Goal: Navigation & Orientation: Find specific page/section

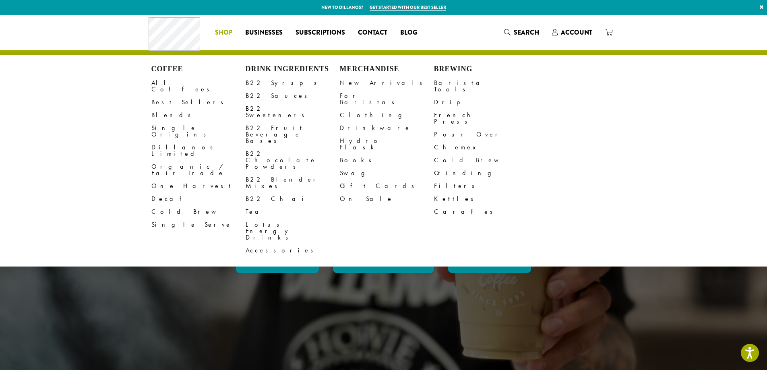
drag, startPoint x: 231, startPoint y: 26, endPoint x: 230, endPoint y: 31, distance: 4.5
click at [231, 27] on link "Shop" at bounding box center [224, 32] width 30 height 13
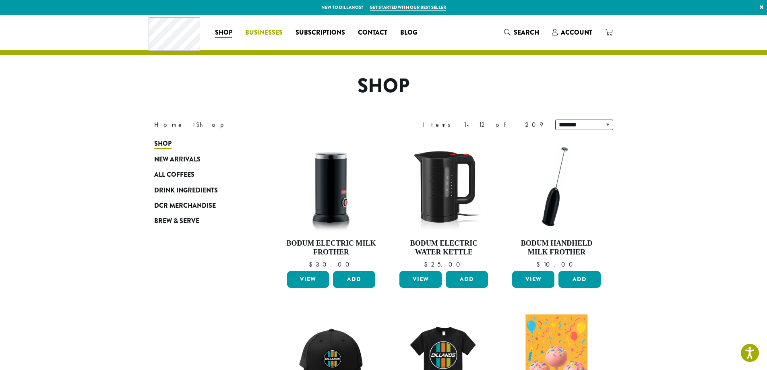
click at [261, 29] on span "Businesses" at bounding box center [263, 33] width 37 height 10
